Goal: Task Accomplishment & Management: Use online tool/utility

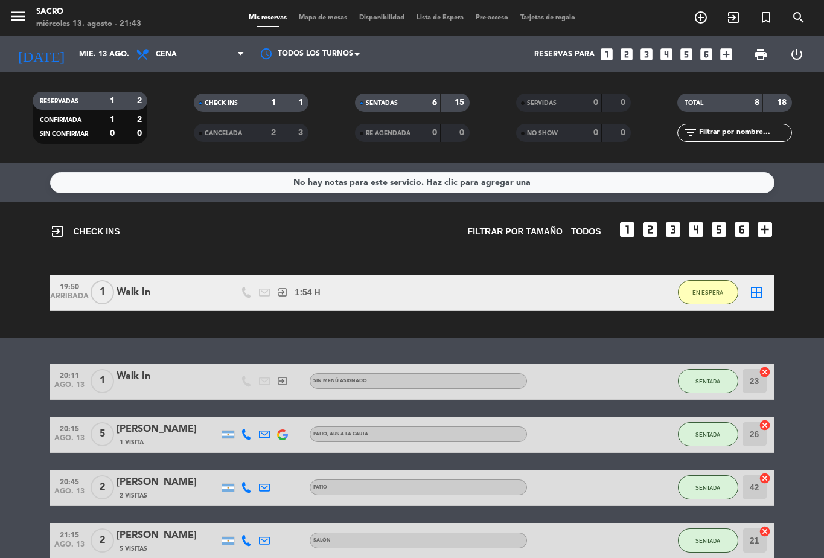
click at [709, 292] on span "EN ESPERA" at bounding box center [708, 292] width 31 height 7
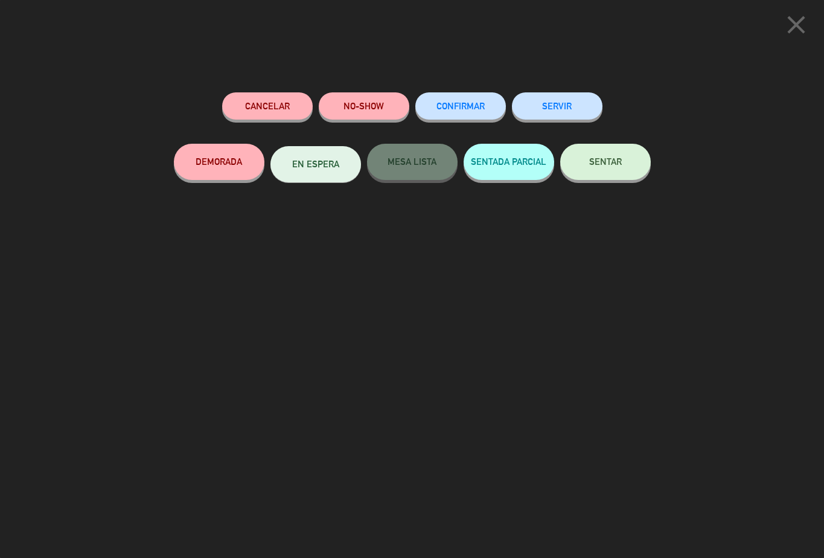
click at [803, 25] on icon "close" at bounding box center [796, 25] width 30 height 30
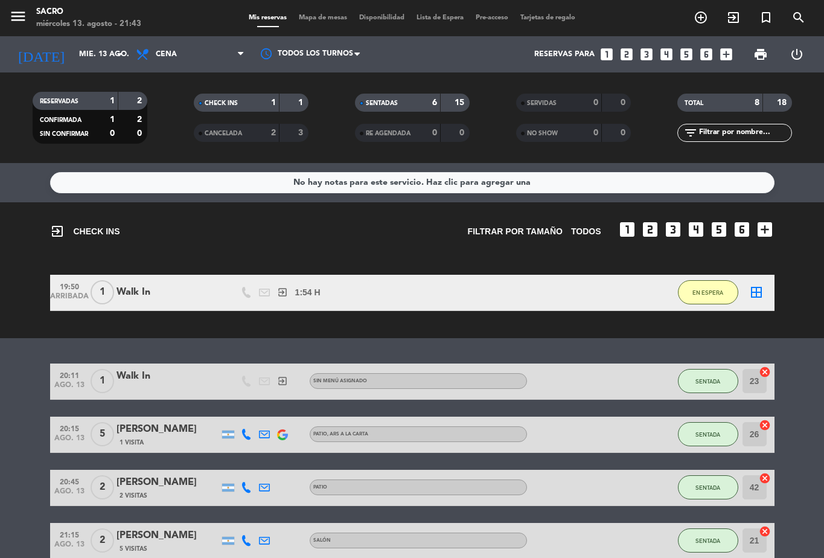
click at [796, 290] on bookings-row "19:50 ARRIBADA 1 Walk In exit_to_app 1:54 H / 0 MIN sms EN ESPERA border_all" at bounding box center [412, 293] width 824 height 36
click at [717, 290] on span "EN ESPERA" at bounding box center [708, 292] width 31 height 7
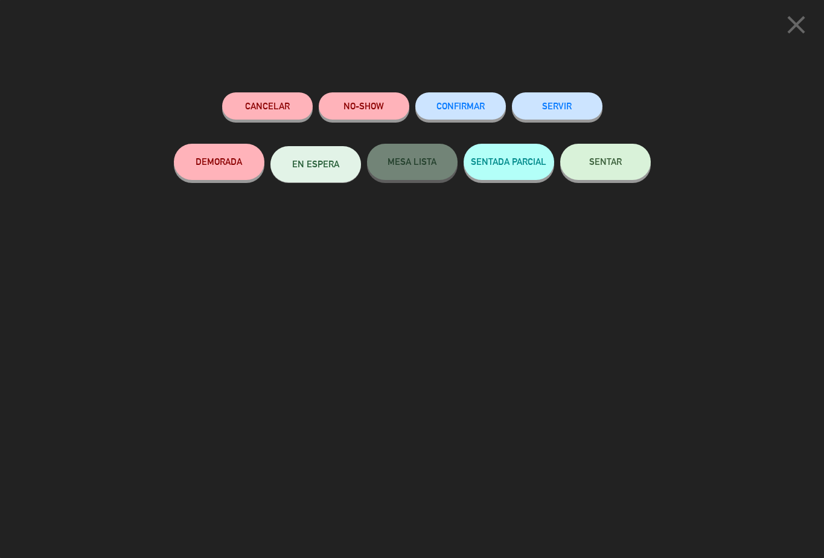
click at [577, 104] on button "SERVIR" at bounding box center [557, 105] width 91 height 27
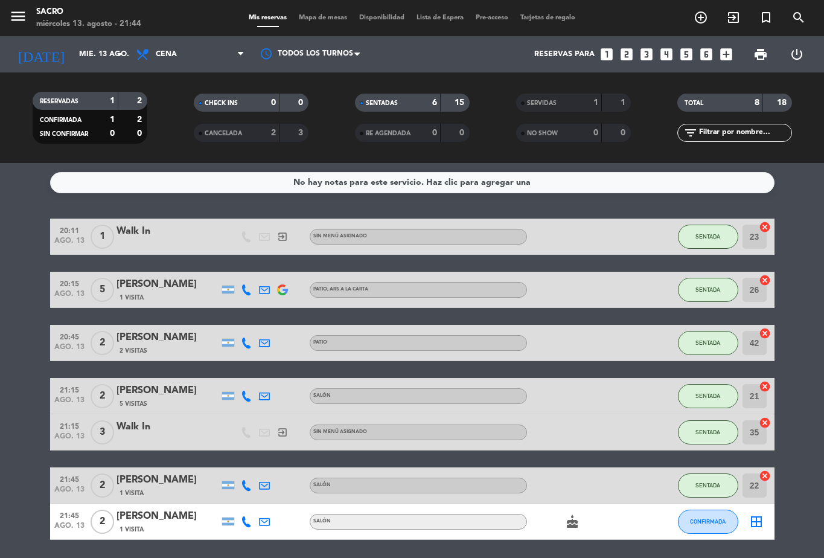
click at [719, 234] on span "SENTADA" at bounding box center [708, 236] width 25 height 7
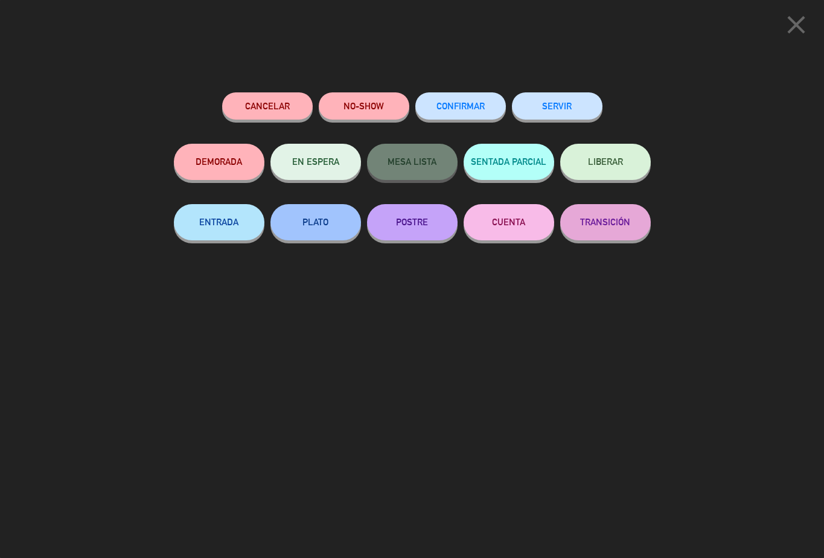
click at [578, 102] on button "SERVIR" at bounding box center [557, 105] width 91 height 27
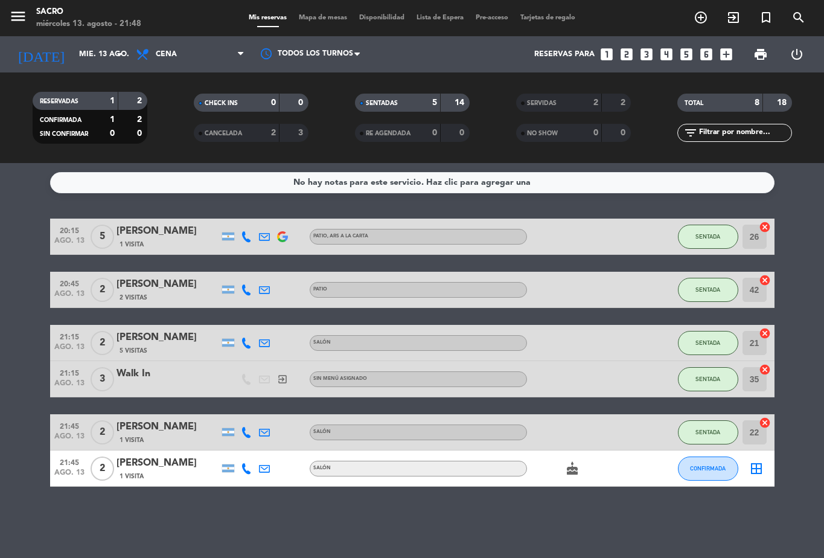
click at [723, 382] on button "SENTADA" at bounding box center [708, 379] width 60 height 24
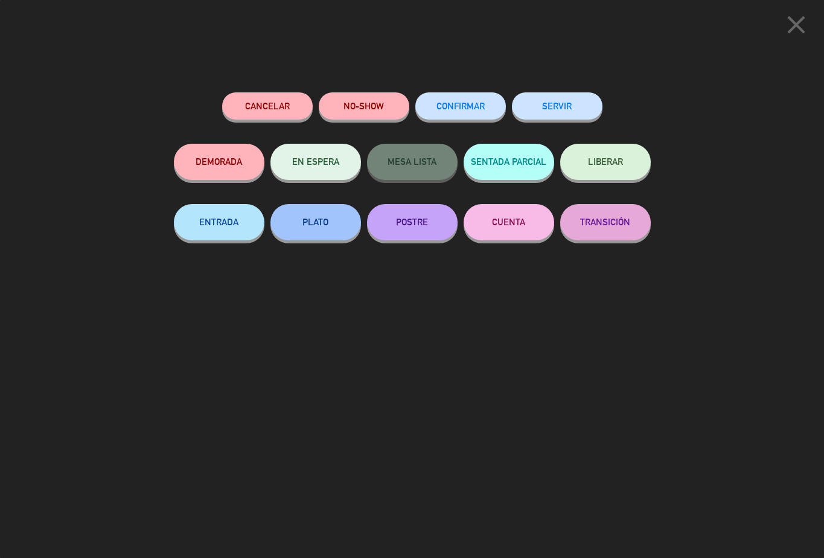
click at [569, 92] on div "SERVIR" at bounding box center [557, 117] width 91 height 51
click at [566, 102] on button "SERVIR" at bounding box center [557, 105] width 91 height 27
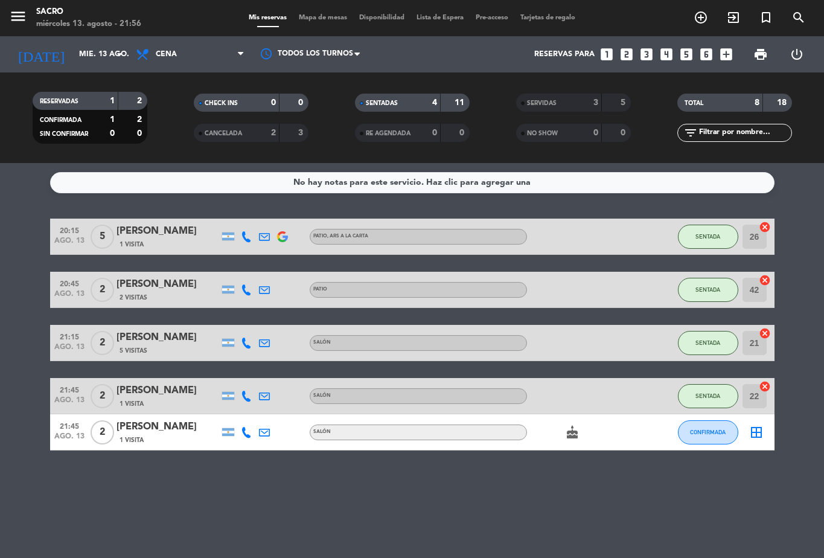
click at [565, 435] on icon "cake" at bounding box center [572, 432] width 14 height 14
click at [629, 505] on div "No hay notas para este servicio. Haz clic para agregar una 20:15 ago. 13 5 [PER…" at bounding box center [412, 360] width 824 height 395
click at [761, 433] on icon "border_all" at bounding box center [756, 432] width 14 height 14
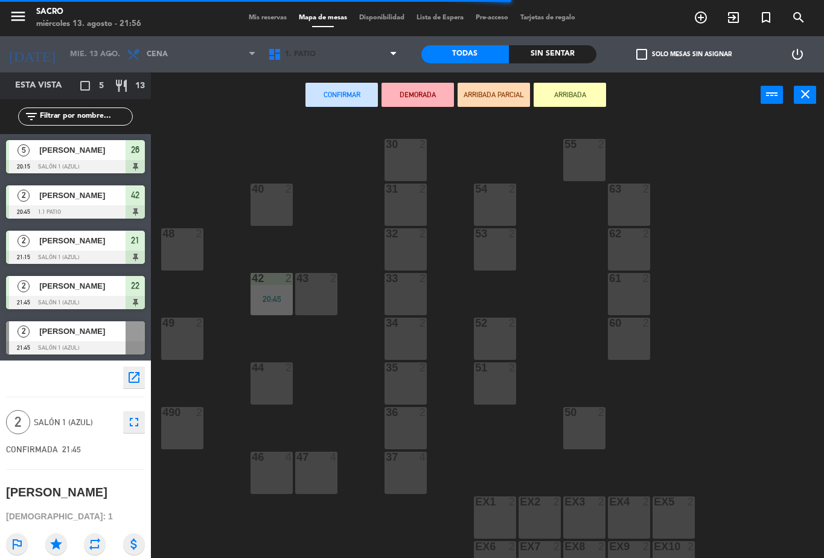
click at [316, 53] on span "1. PATIO" at bounding box center [300, 54] width 31 height 8
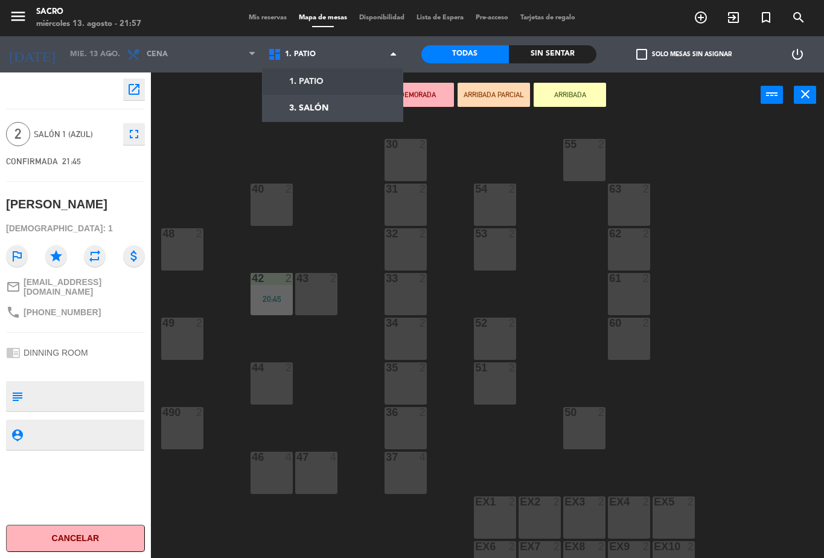
click at [309, 110] on ng-component "menu Sacro miércoles 13. agosto - 21:57 Mis reservas Mapa de mesas Disponibilid…" at bounding box center [412, 279] width 824 height 558
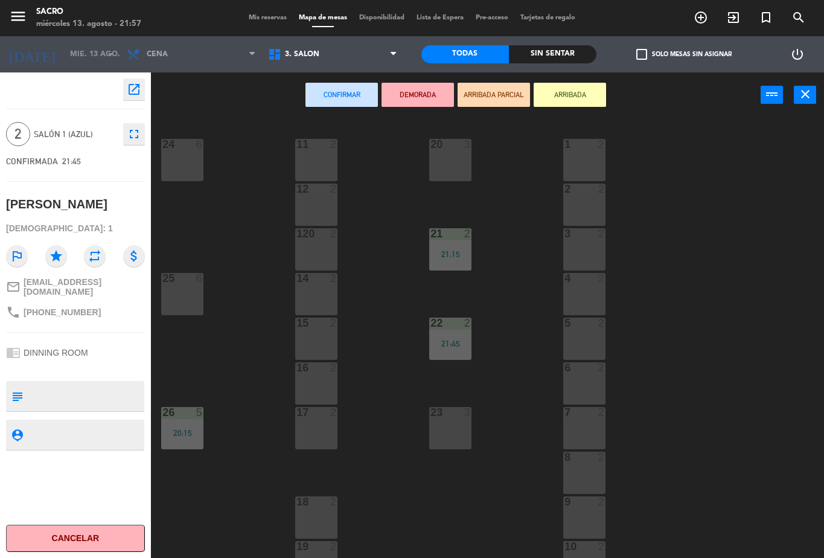
click at [444, 438] on div "23 3" at bounding box center [450, 428] width 42 height 42
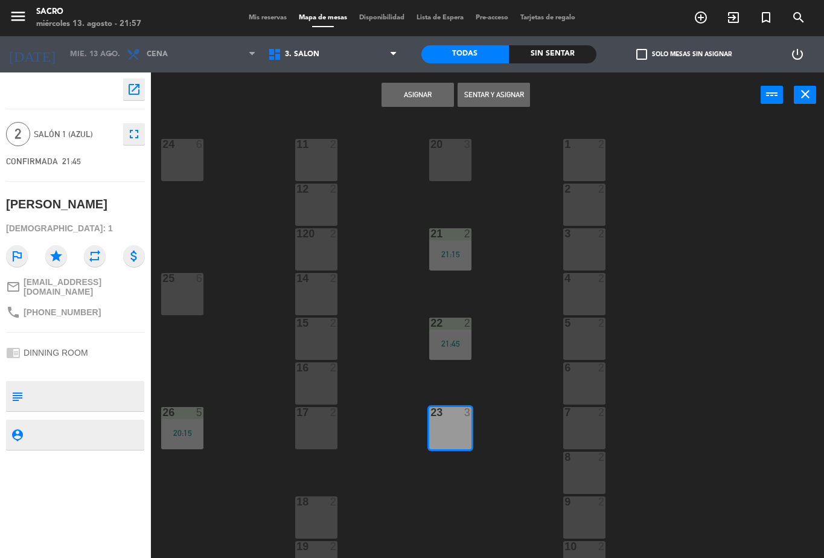
click at [498, 86] on button "Sentar y Asignar" at bounding box center [494, 95] width 72 height 24
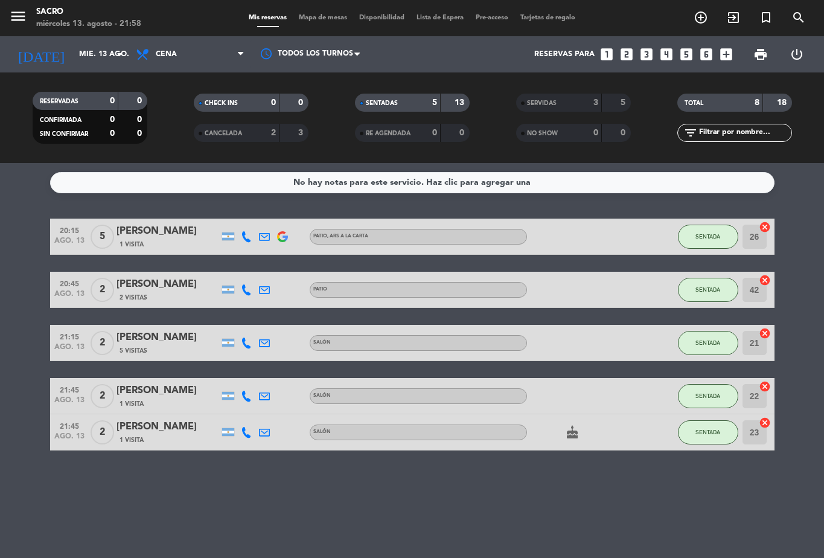
click at [594, 414] on div "21:45 ago. 13 2 [PERSON_NAME] 1 Visita SALÓN SENTADA 22 cancel" at bounding box center [412, 396] width 725 height 36
click at [571, 434] on icon "cake" at bounding box center [572, 432] width 14 height 14
click at [550, 499] on div "No hay notas para este servicio. Haz clic para agregar una 20:15 ago. 13 5 [PER…" at bounding box center [412, 360] width 824 height 395
click at [206, 59] on span "Cena" at bounding box center [190, 54] width 121 height 27
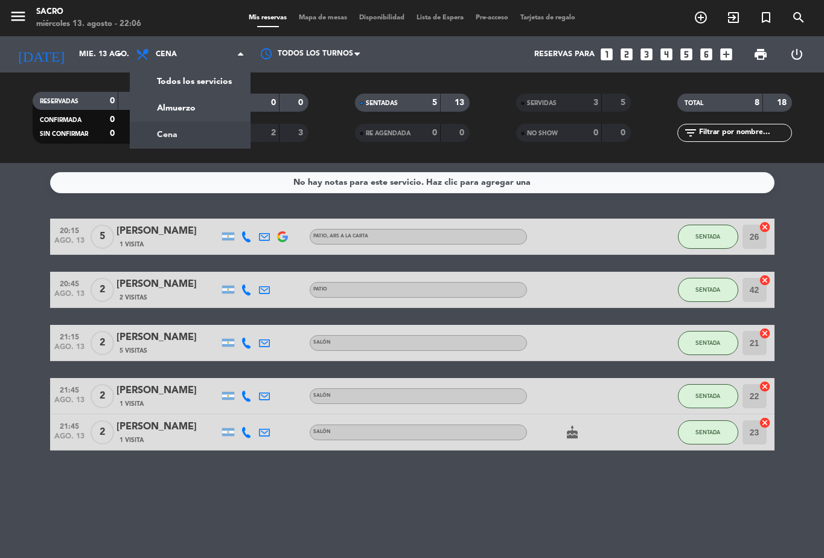
click at [303, 56] on div at bounding box center [311, 53] width 121 height 27
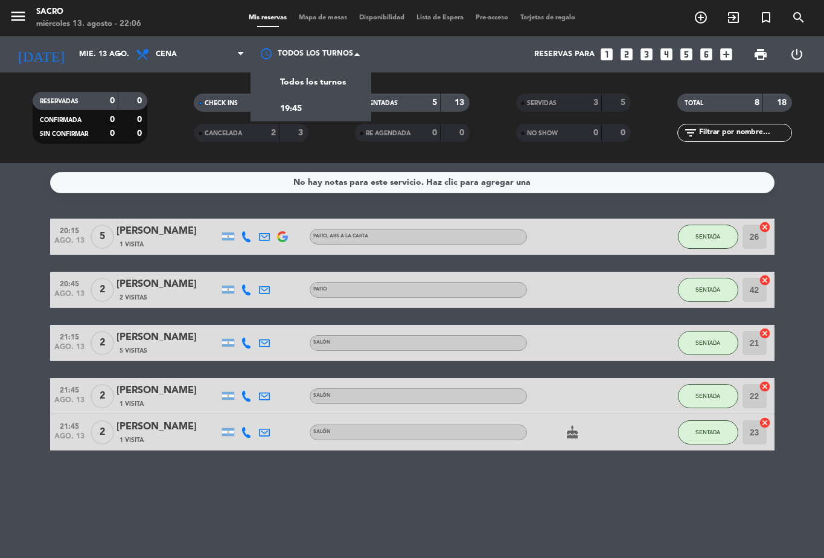
click at [314, 14] on span "Mapa de mesas" at bounding box center [323, 17] width 60 height 7
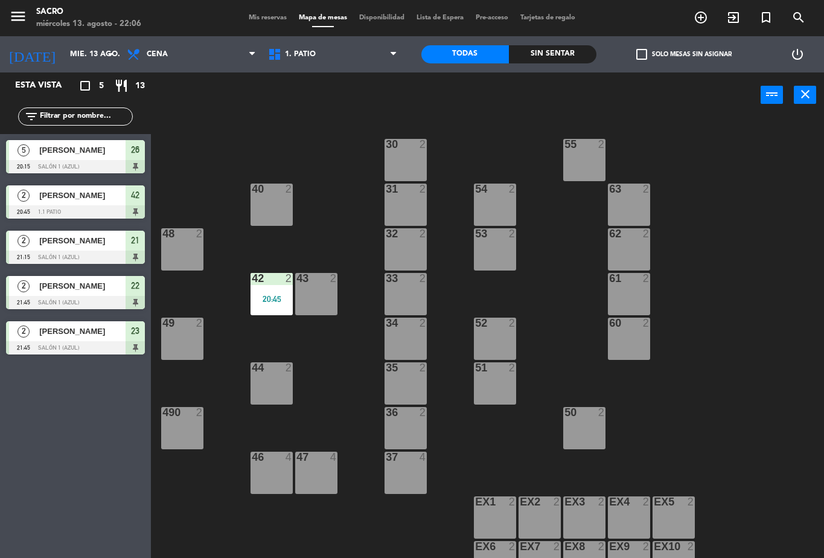
click at [402, 420] on div "36 2" at bounding box center [406, 428] width 42 height 42
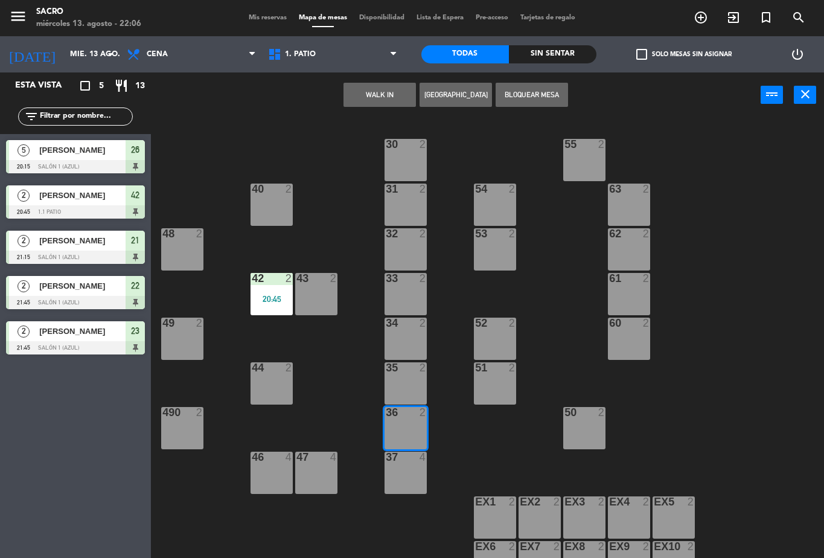
click at [372, 106] on button "WALK IN" at bounding box center [380, 95] width 72 height 24
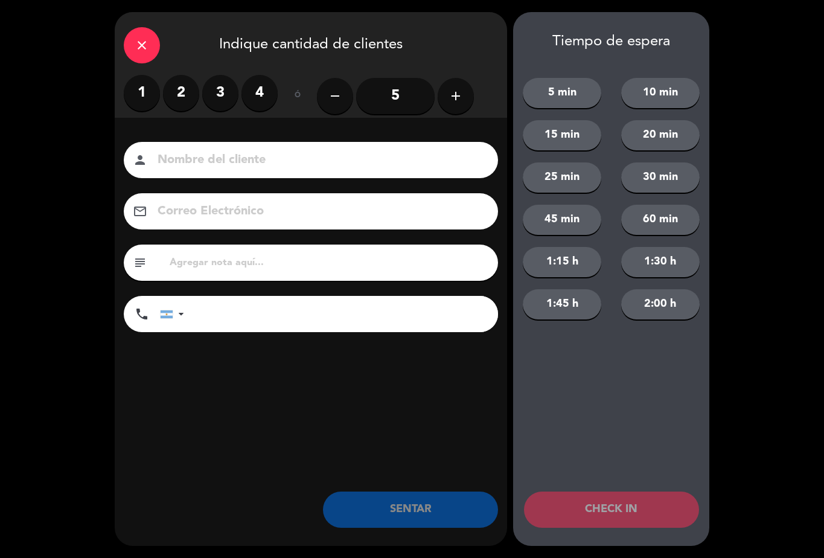
click at [359, 102] on input "5" at bounding box center [395, 96] width 78 height 36
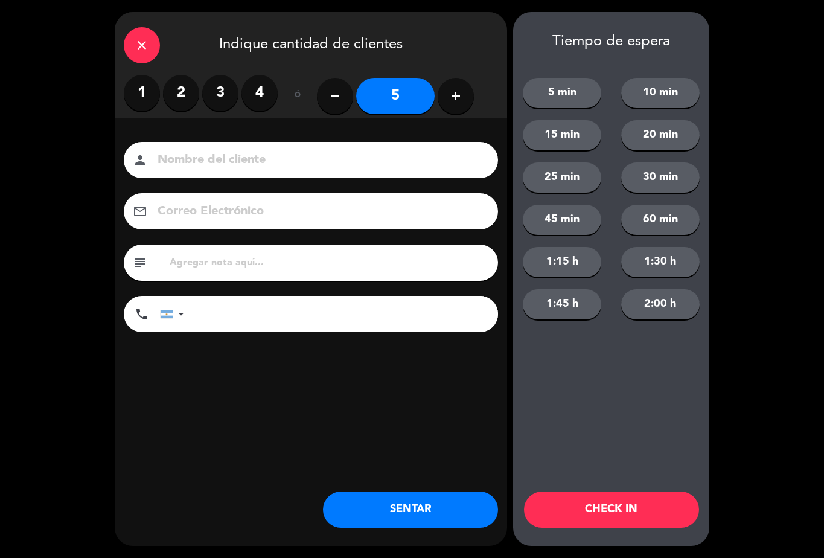
click at [193, 98] on label "2" at bounding box center [181, 93] width 36 height 36
click at [388, 525] on button "SENTAR" at bounding box center [410, 510] width 175 height 36
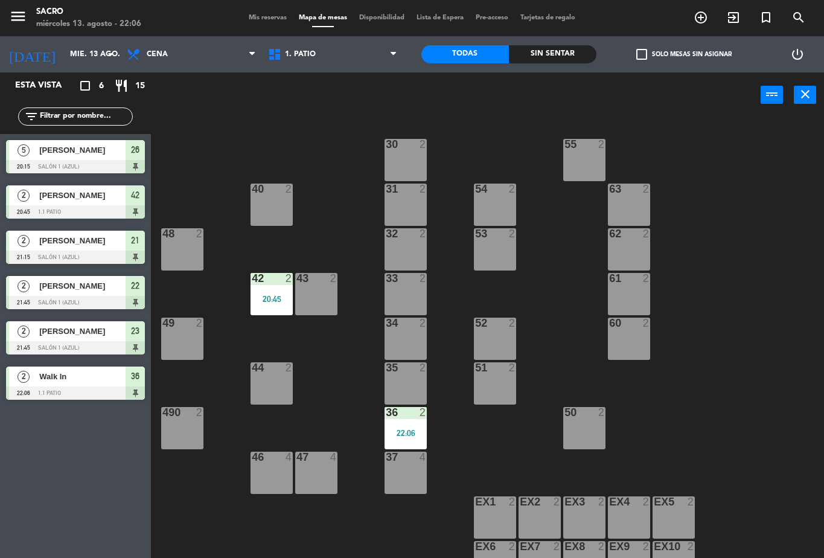
click at [802, 103] on button "close" at bounding box center [805, 95] width 22 height 18
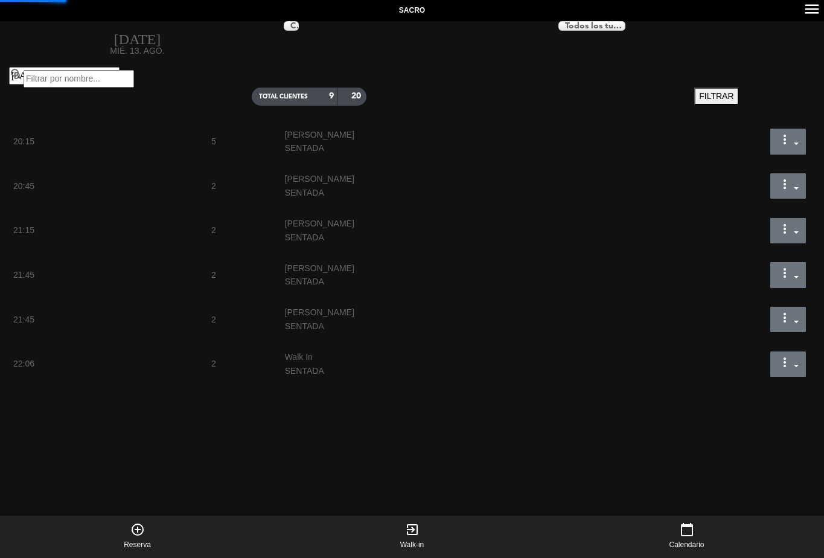
select select "dinner"
